Goal: Information Seeking & Learning: Learn about a topic

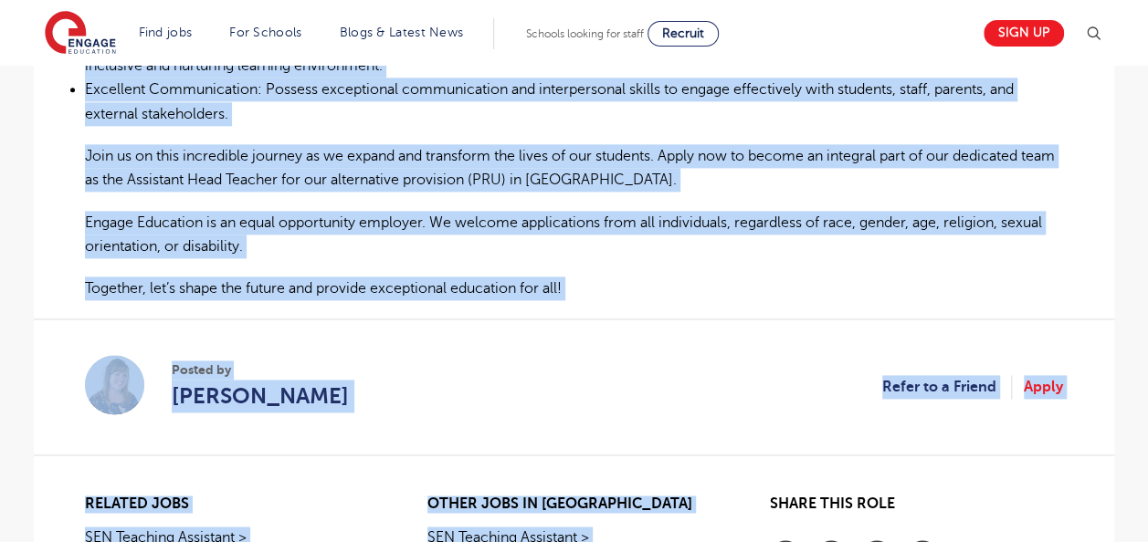
scroll to position [1222, 0]
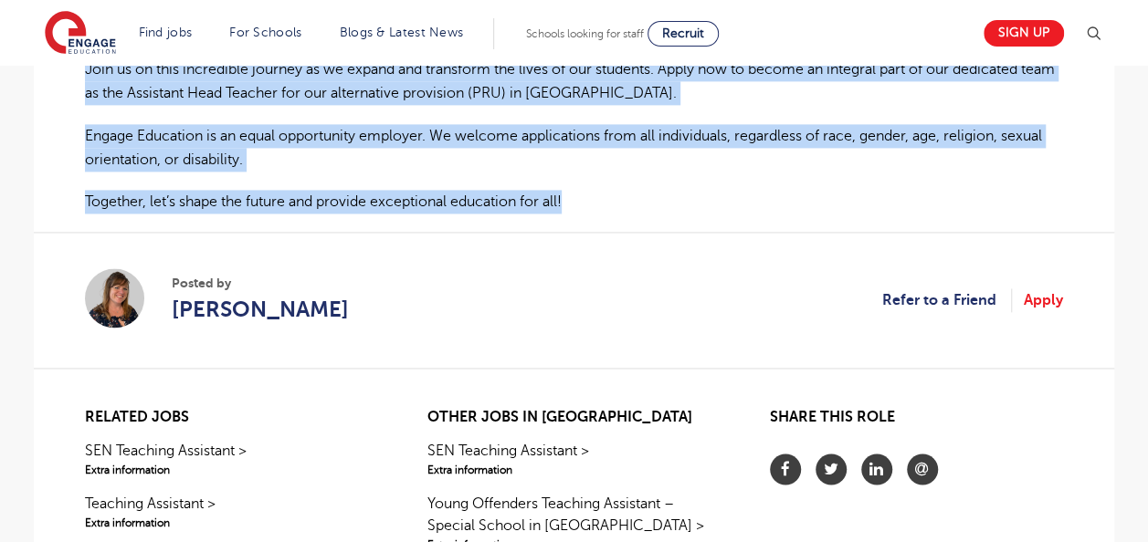
drag, startPoint x: 80, startPoint y: 124, endPoint x: 638, endPoint y: 150, distance: 558.5
copy div "Lorem Ipsum Dolorsita Cons Adipisc – Elitsed – Doeiusmod Tempo Inci utl Etdolo …"
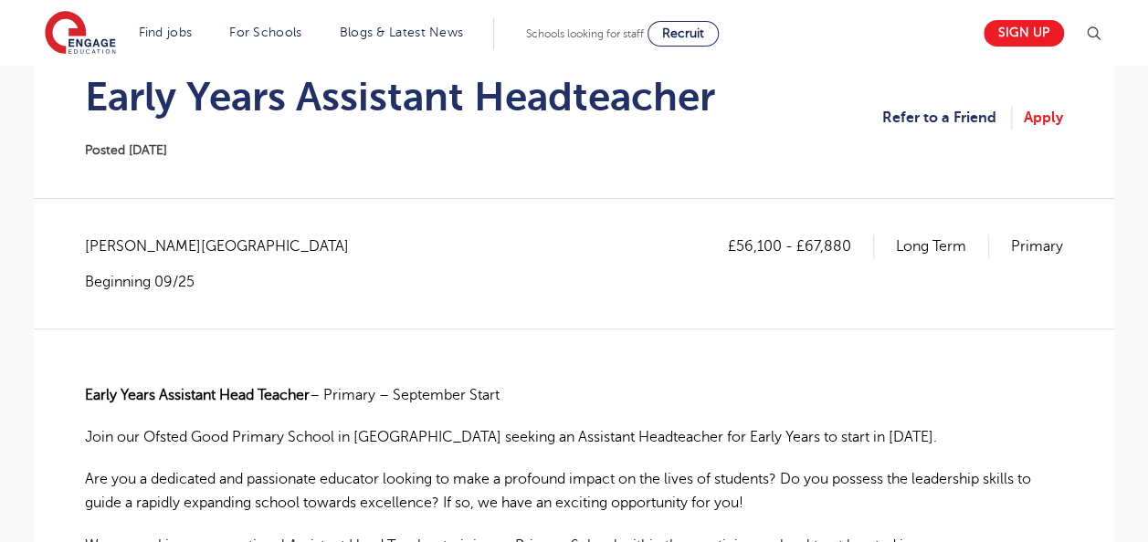
scroll to position [200, 0]
